Goal: Task Accomplishment & Management: Manage account settings

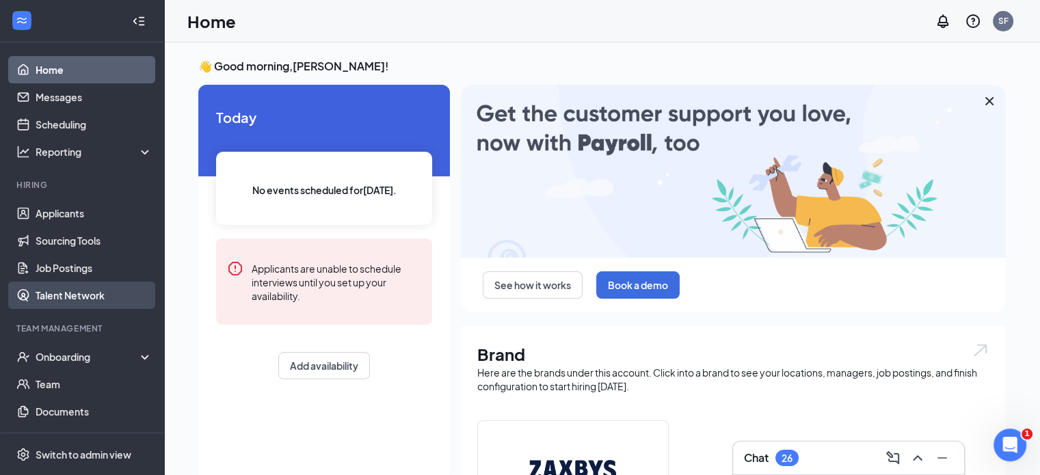
scroll to position [87, 0]
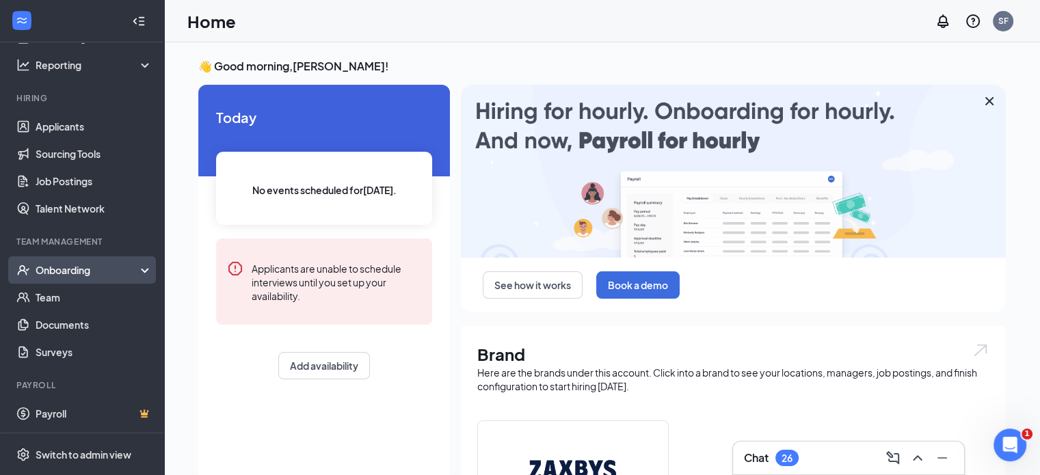
click at [133, 268] on div "Onboarding" at bounding box center [82, 270] width 164 height 27
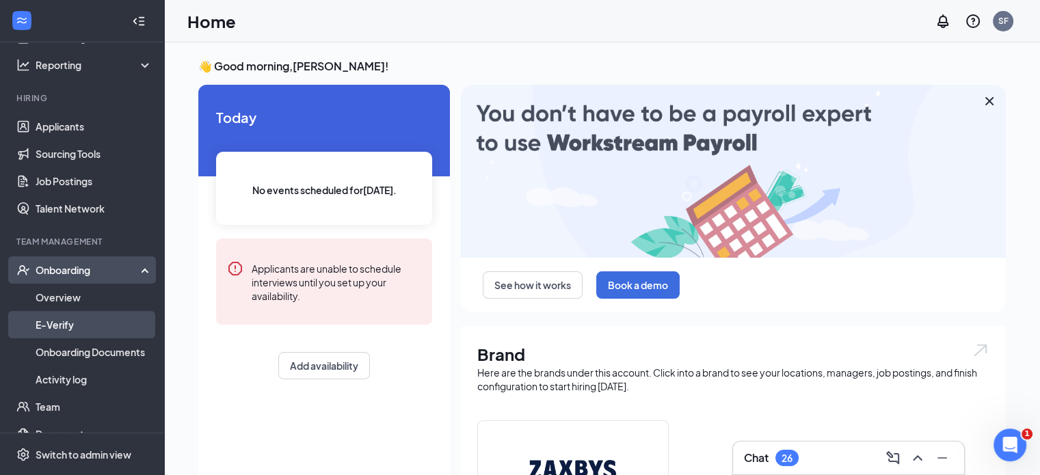
click at [42, 319] on link "E-Verify" at bounding box center [94, 324] width 117 height 27
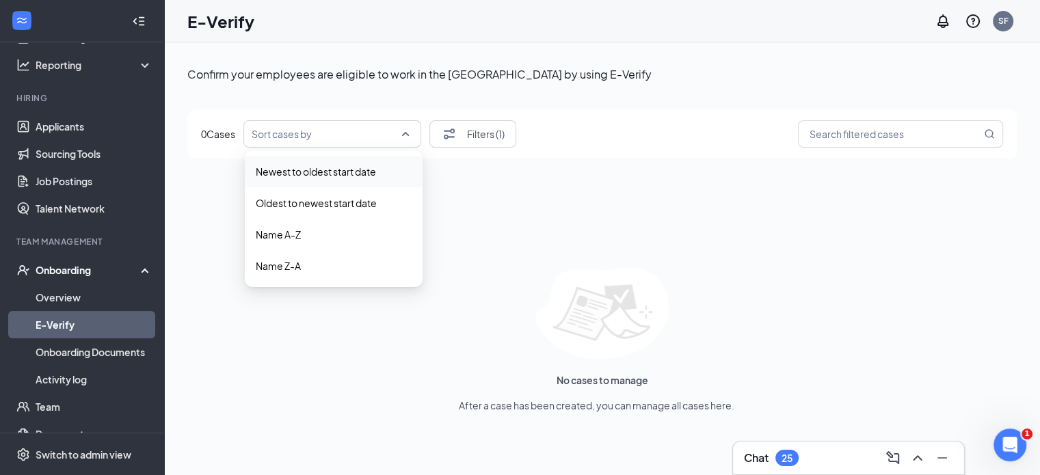
click at [408, 139] on div "Sort cases by" at bounding box center [333, 133] width 178 height 27
click at [530, 246] on div "Confirm your employees are eligible to work in the [GEOGRAPHIC_DATA] by using E…" at bounding box center [602, 290] width 830 height 462
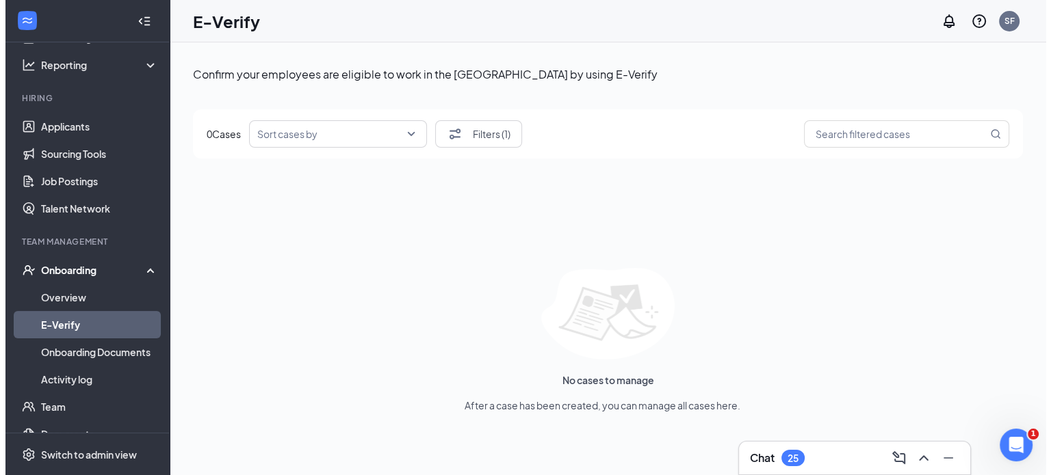
scroll to position [196, 0]
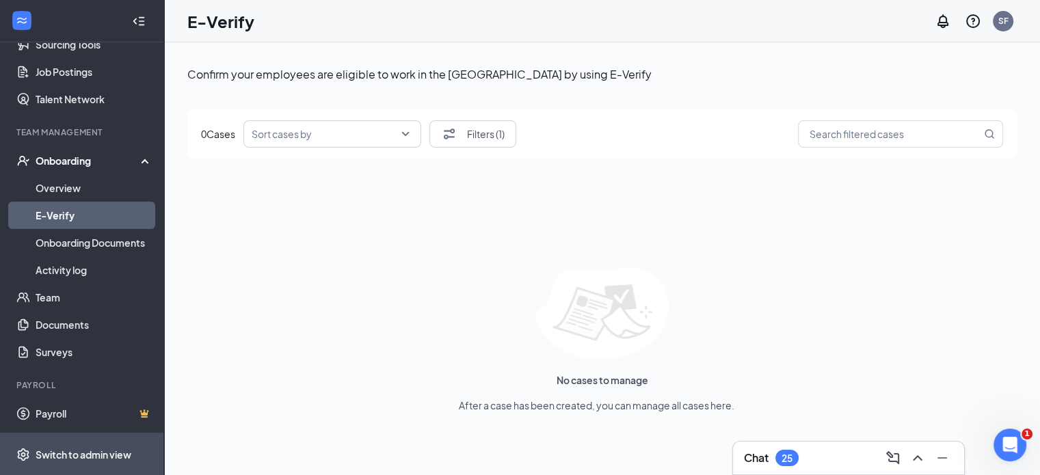
click at [70, 449] on div "Switch to admin view" at bounding box center [84, 455] width 96 height 14
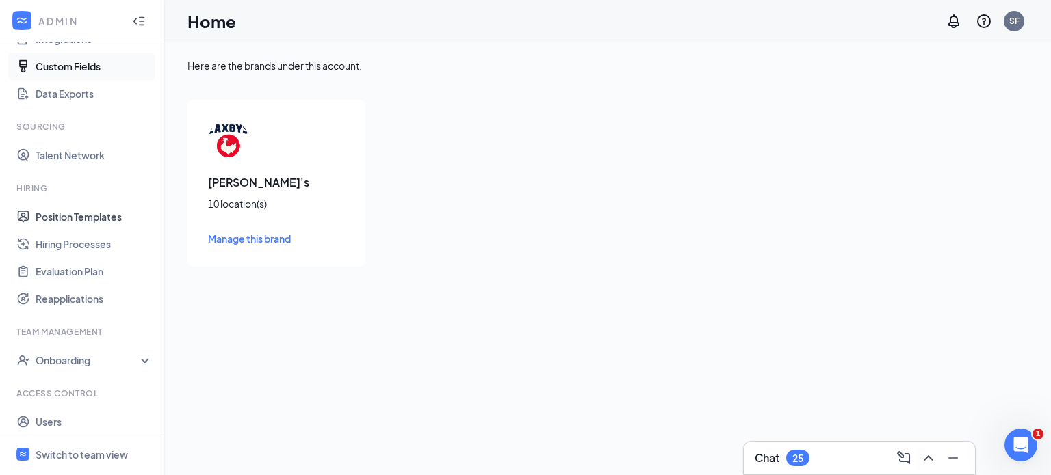
scroll to position [195, 0]
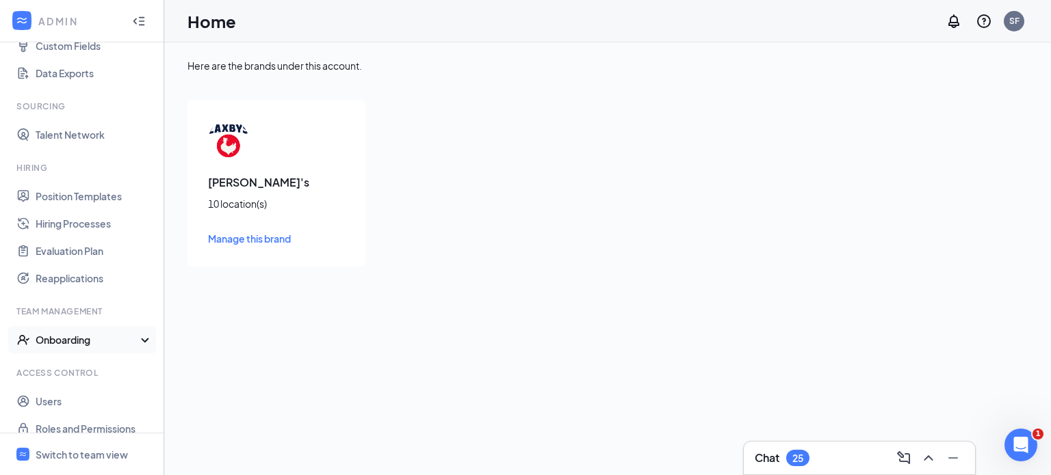
click at [132, 342] on div "Onboarding" at bounding box center [82, 339] width 164 height 27
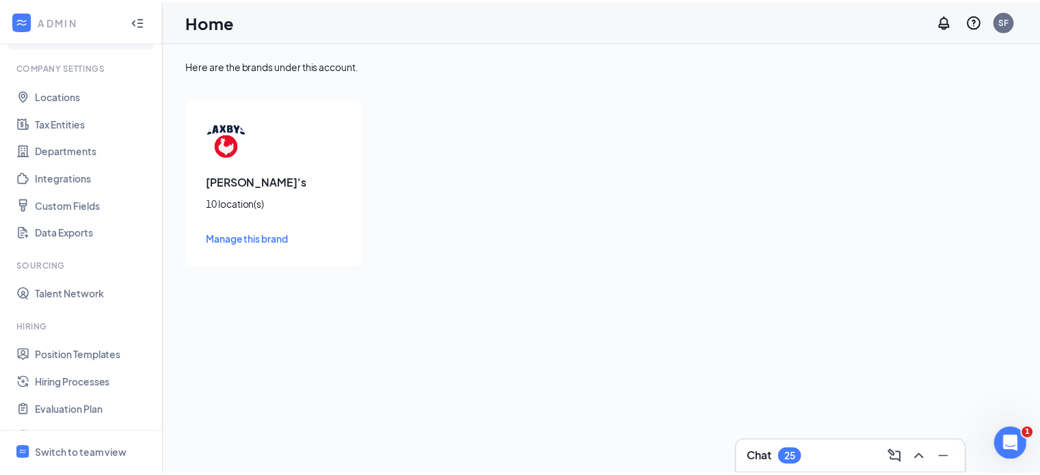
scroll to position [27, 0]
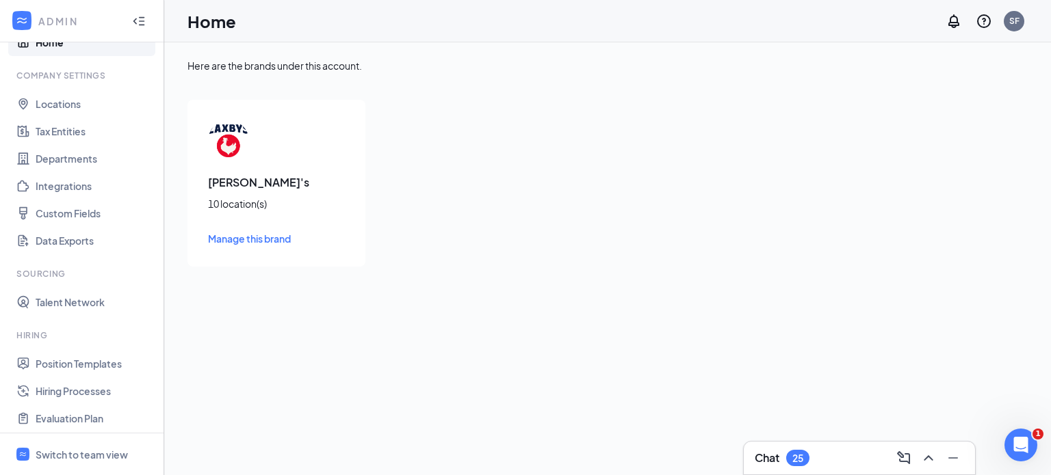
click at [226, 239] on span "Manage this brand" at bounding box center [249, 239] width 83 height 12
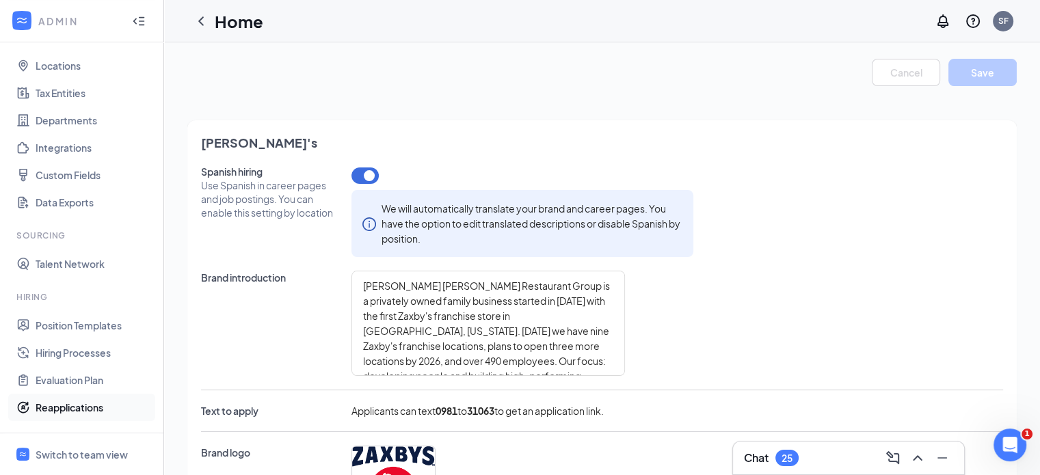
scroll to position [63, 0]
click at [68, 155] on link "Integrations" at bounding box center [94, 150] width 117 height 27
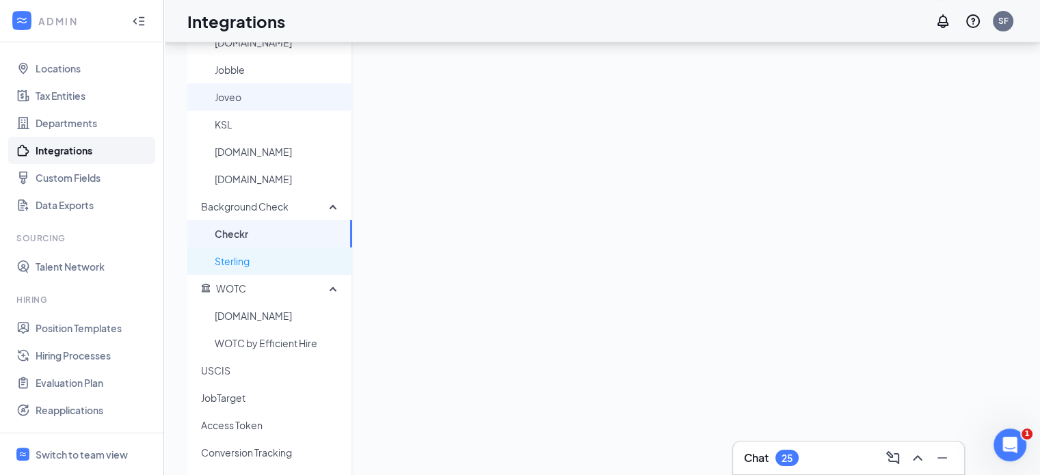
scroll to position [208, 0]
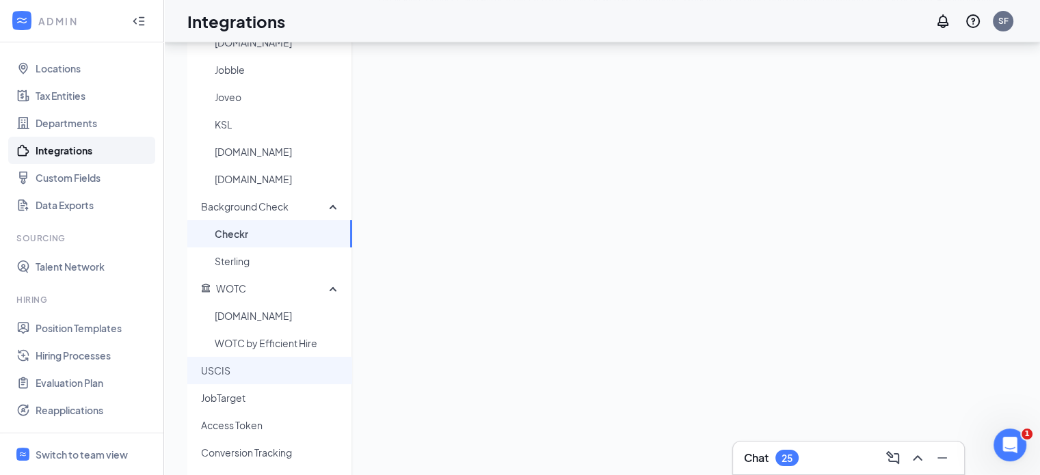
click at [251, 366] on span "USCIS" at bounding box center [271, 370] width 140 height 27
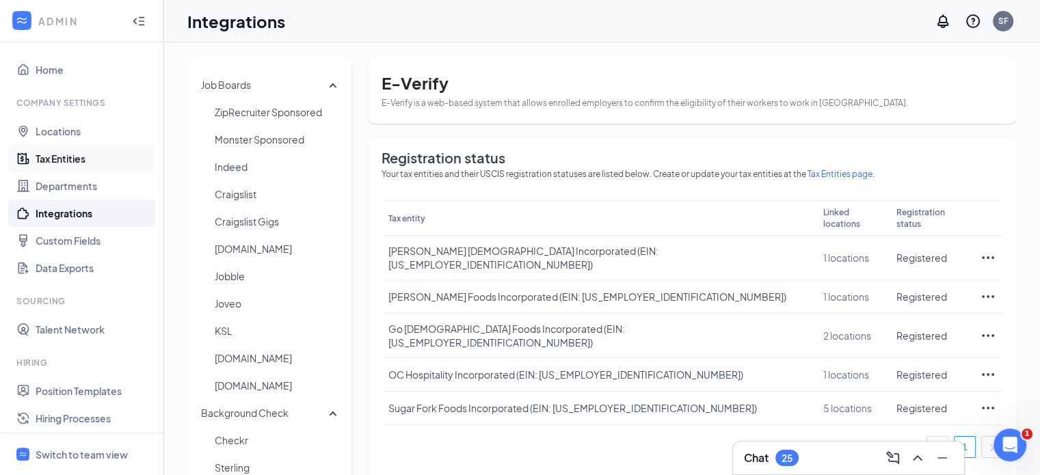
click at [67, 166] on link "Tax Entities" at bounding box center [94, 158] width 117 height 27
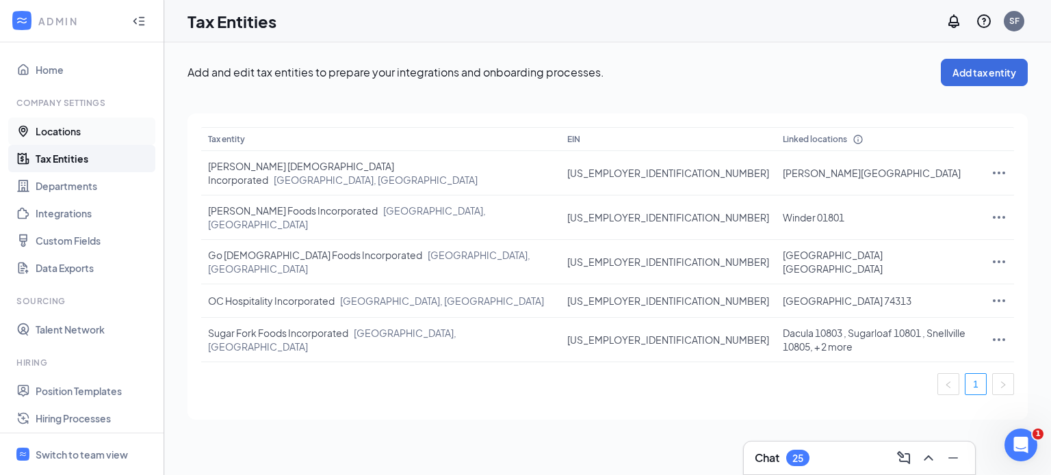
click at [66, 127] on link "Locations" at bounding box center [94, 131] width 117 height 27
